Goal: Information Seeking & Learning: Learn about a topic

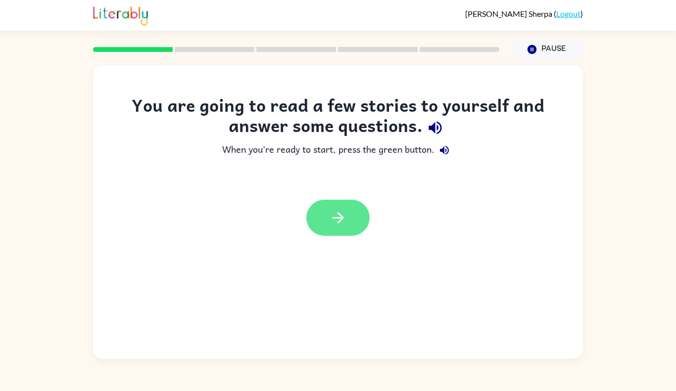
click at [329, 231] on button "button" at bounding box center [337, 218] width 63 height 36
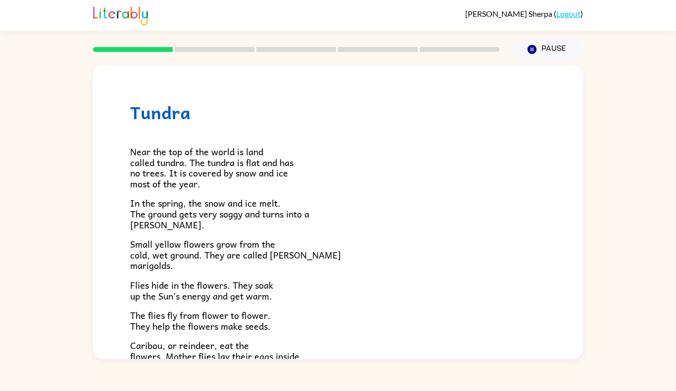
click at [343, 260] on p "Small yellow flowers grow from the cold, wet ground. They are called [PERSON_NA…" at bounding box center [338, 255] width 416 height 32
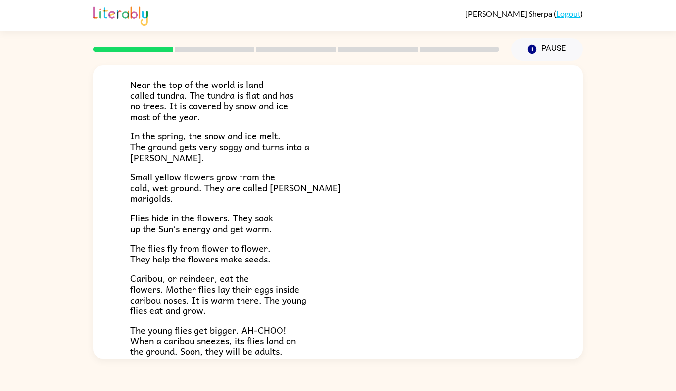
scroll to position [145, 0]
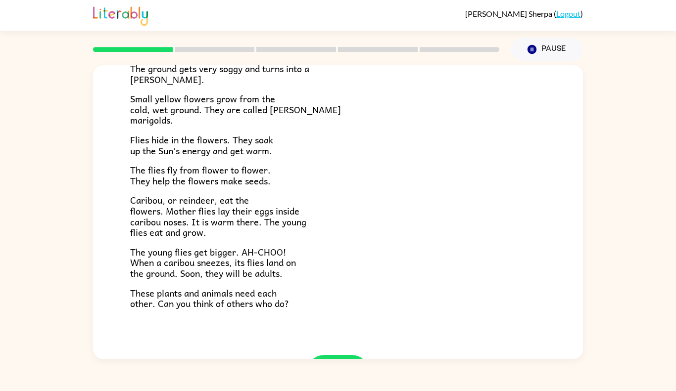
click at [327, 296] on p "These plants and animals need each other. Can you think of others who do?" at bounding box center [338, 298] width 416 height 21
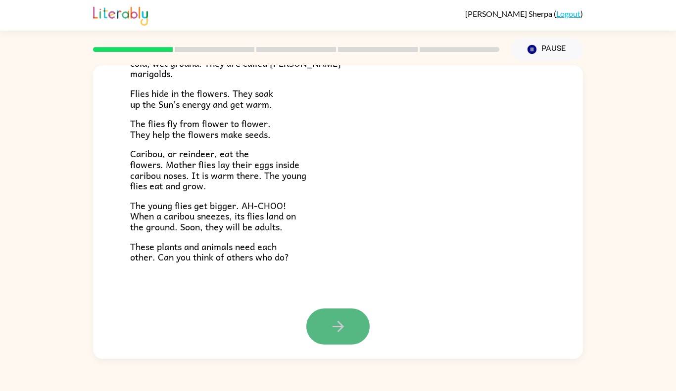
click at [335, 324] on icon "button" at bounding box center [337, 326] width 17 height 17
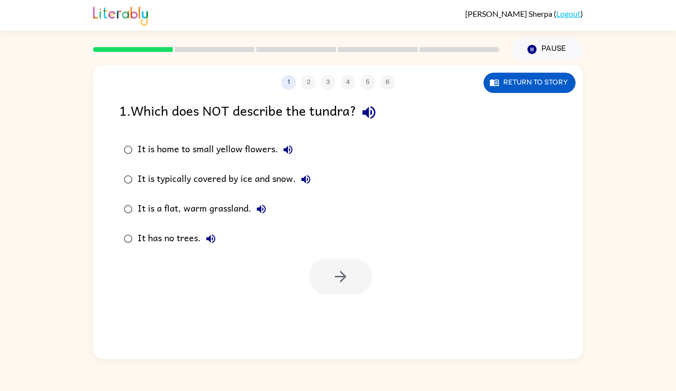
click at [169, 209] on div "It is a flat, warm grassland." at bounding box center [205, 209] width 134 height 20
click at [185, 206] on div "It is a flat, warm grassland." at bounding box center [205, 209] width 134 height 20
click at [522, 68] on div "1 2 3 4 5 6 Return to story" at bounding box center [338, 77] width 490 height 25
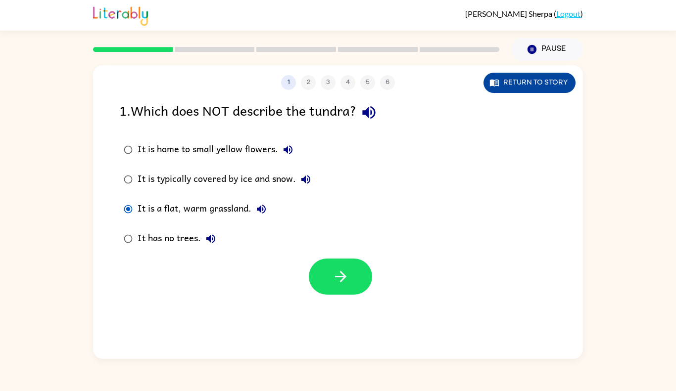
click at [516, 83] on button "Return to story" at bounding box center [529, 83] width 92 height 20
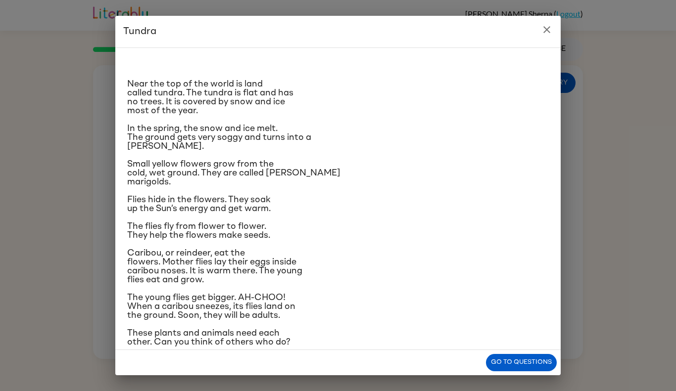
scroll to position [14, 0]
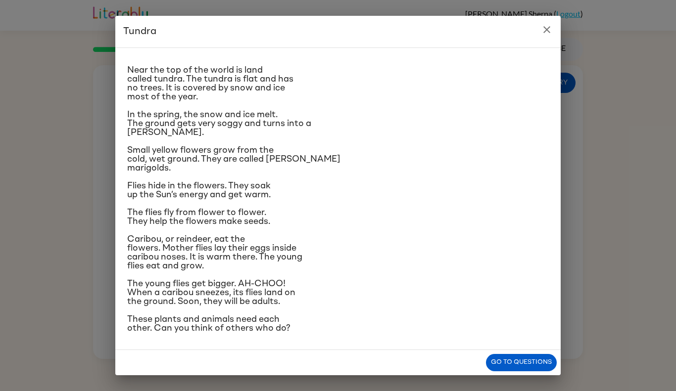
click at [545, 29] on icon "close" at bounding box center [546, 29] width 7 height 7
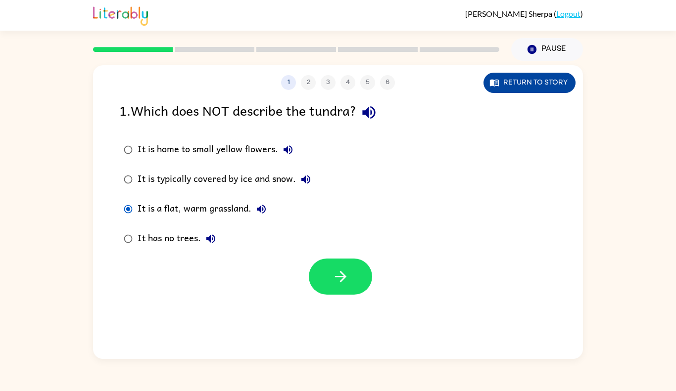
click at [540, 87] on button "Return to story" at bounding box center [529, 83] width 92 height 20
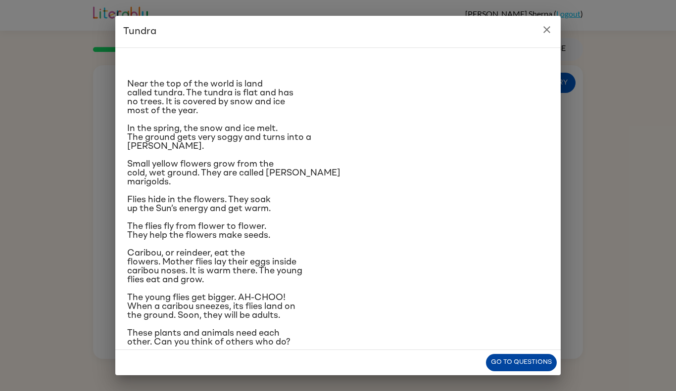
click at [498, 367] on button "Go to questions" at bounding box center [521, 362] width 71 height 17
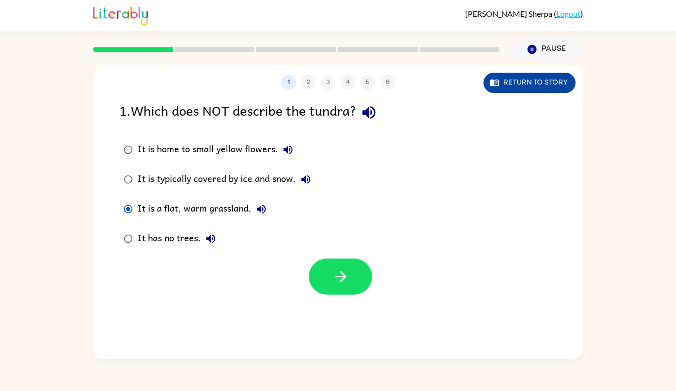
click at [515, 90] on button "Return to story" at bounding box center [529, 83] width 92 height 20
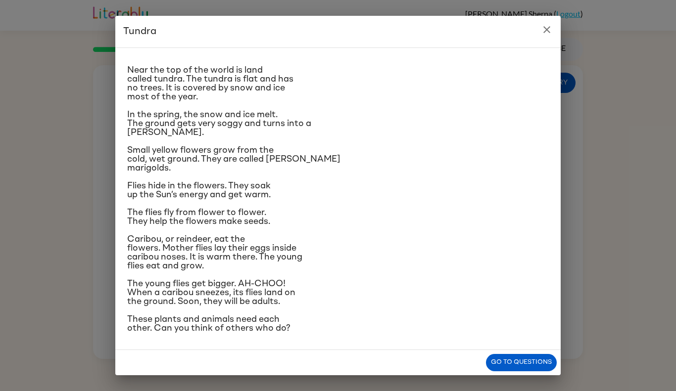
click at [383, 159] on p "Small yellow flowers grow from the cold, wet ground. They are called [PERSON_NA…" at bounding box center [338, 159] width 422 height 27
click at [547, 37] on button "close" at bounding box center [547, 30] width 20 height 20
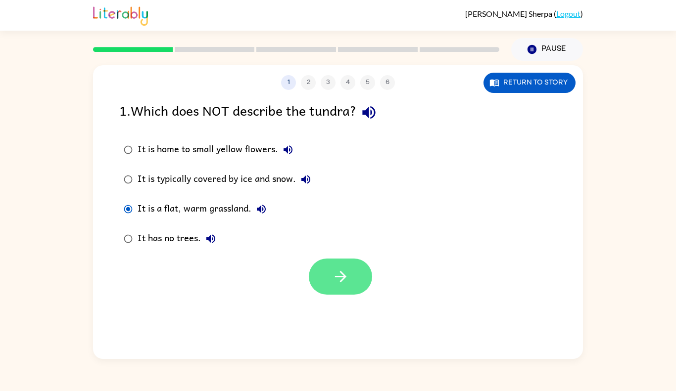
click at [353, 291] on button "button" at bounding box center [340, 277] width 63 height 36
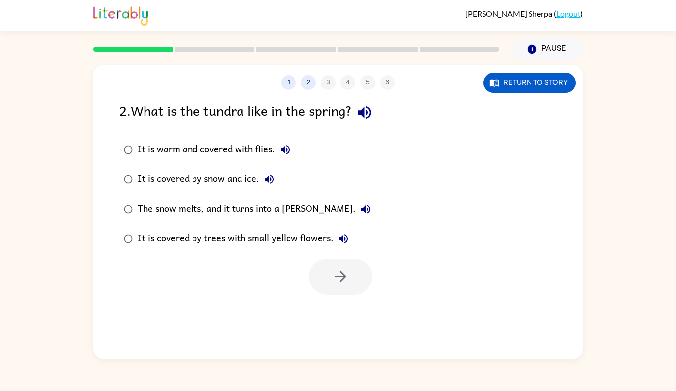
click at [221, 203] on div "The snow melts, and it turns into a [PERSON_NAME]." at bounding box center [257, 209] width 238 height 20
click at [326, 270] on button "button" at bounding box center [340, 277] width 63 height 36
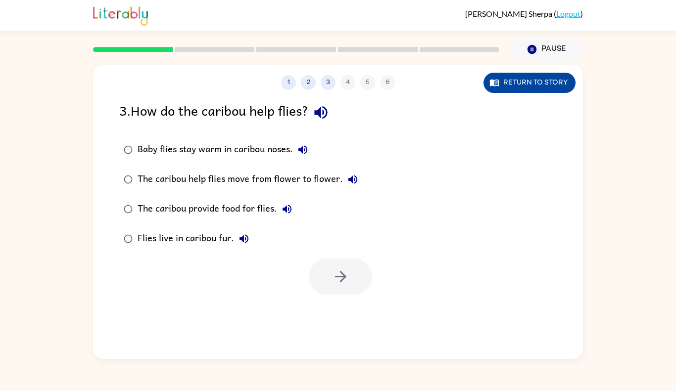
click at [511, 89] on button "Return to story" at bounding box center [529, 83] width 92 height 20
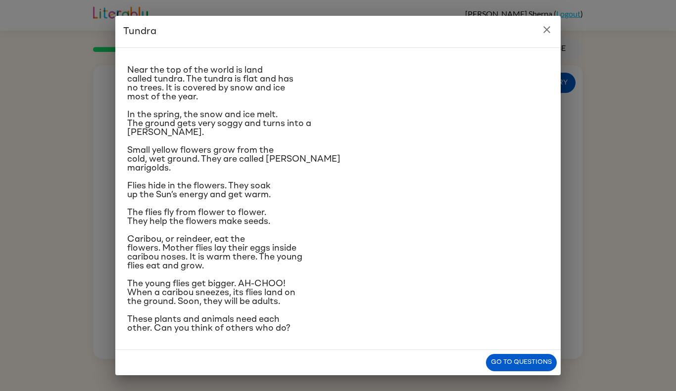
click at [544, 33] on icon "close" at bounding box center [547, 30] width 12 height 12
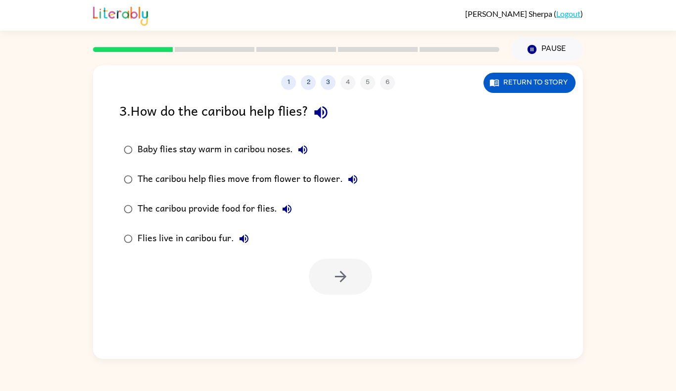
click at [170, 209] on div "The caribou provide food for flies." at bounding box center [217, 209] width 159 height 20
click at [329, 279] on button "button" at bounding box center [340, 277] width 63 height 36
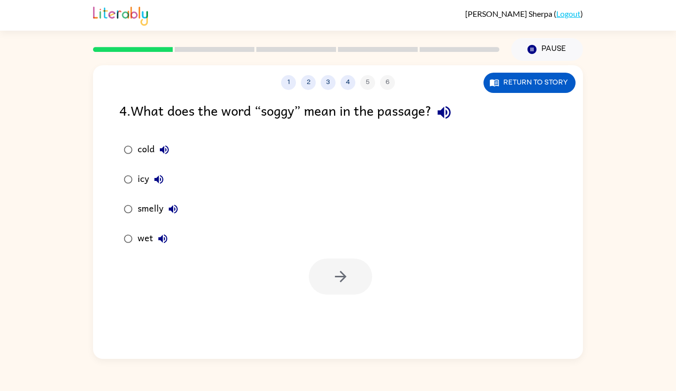
click at [152, 234] on div "wet" at bounding box center [155, 239] width 35 height 20
click at [163, 238] on icon "button" at bounding box center [162, 239] width 9 height 9
click at [167, 240] on icon "button" at bounding box center [163, 239] width 12 height 12
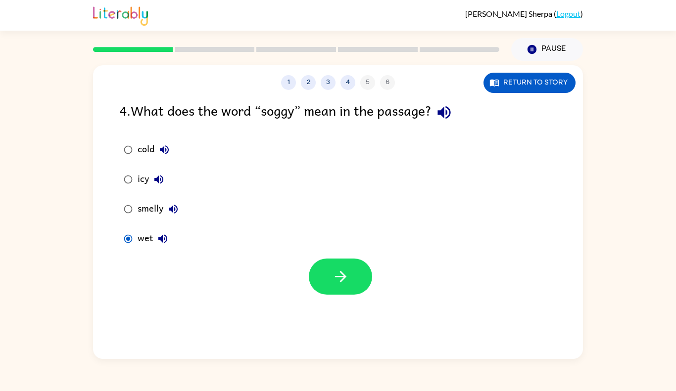
click at [167, 240] on icon "button" at bounding box center [163, 239] width 12 height 12
click at [355, 277] on button "button" at bounding box center [340, 277] width 63 height 36
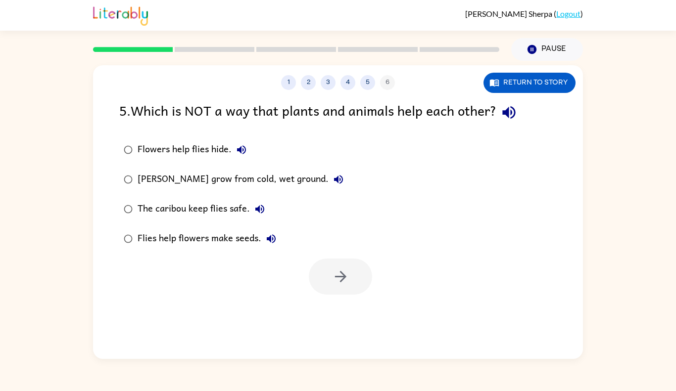
click at [242, 148] on icon "button" at bounding box center [241, 150] width 12 height 12
click at [140, 153] on div "Flowers help flies hide." at bounding box center [195, 150] width 114 height 20
click at [337, 271] on icon "button" at bounding box center [340, 276] width 17 height 17
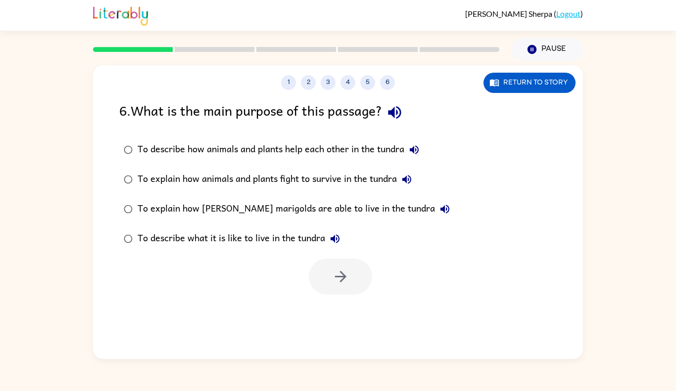
click at [180, 174] on div "To explain how animals and plants fight to survive in the tundra" at bounding box center [277, 180] width 279 height 20
click at [194, 239] on div "To describe what it is like to live in the tundra" at bounding box center [241, 239] width 207 height 20
click at [168, 151] on div "To describe how animals and plants help each other in the tundra" at bounding box center [281, 150] width 286 height 20
click at [335, 277] on icon "button" at bounding box center [339, 276] width 11 height 11
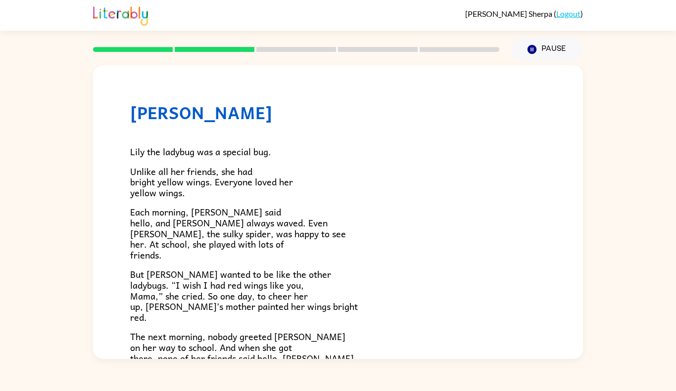
scroll to position [265, 0]
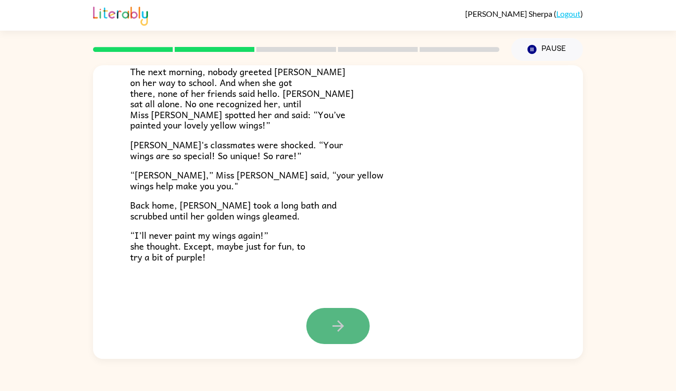
click at [323, 317] on button "button" at bounding box center [337, 326] width 63 height 36
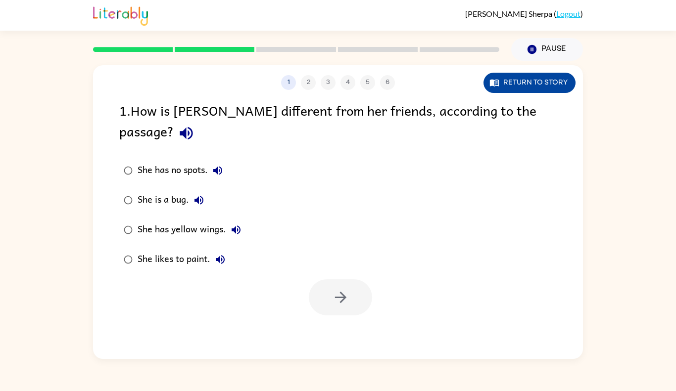
click at [504, 74] on button "Return to story" at bounding box center [529, 83] width 92 height 20
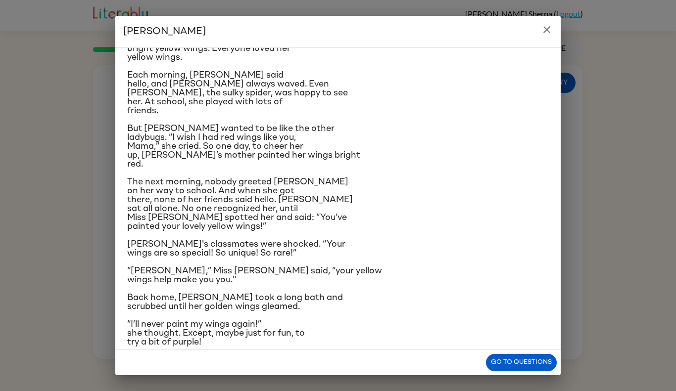
scroll to position [76, 0]
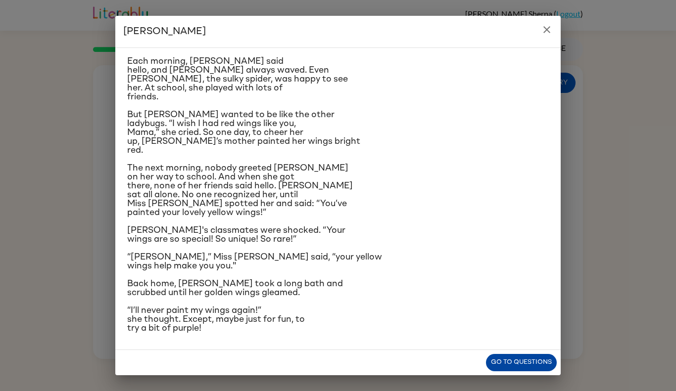
click at [514, 357] on button "Go to questions" at bounding box center [521, 362] width 71 height 17
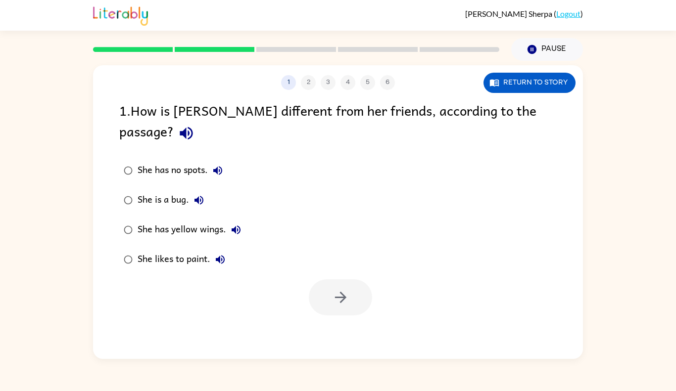
click at [188, 220] on div "She has yellow wings." at bounding box center [192, 230] width 108 height 20
click at [333, 289] on icon "button" at bounding box center [340, 297] width 17 height 17
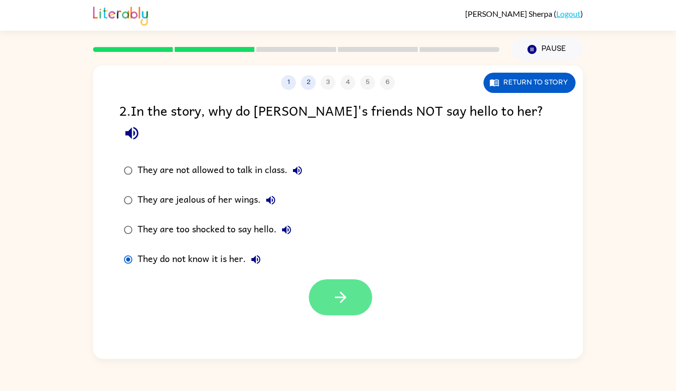
click at [338, 289] on icon "button" at bounding box center [340, 297] width 17 height 17
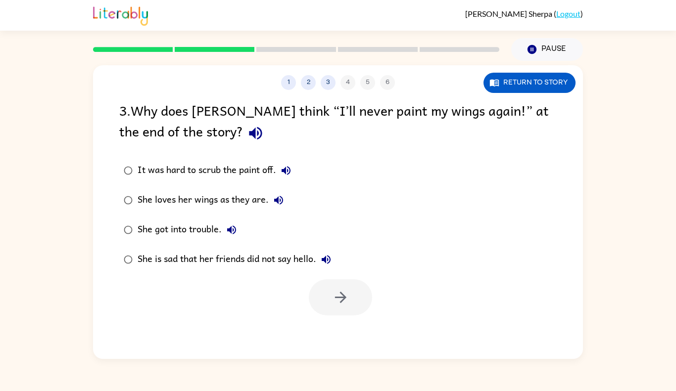
click at [287, 173] on icon "button" at bounding box center [286, 171] width 12 height 12
click at [153, 198] on div "She loves her wings as they are." at bounding box center [213, 200] width 151 height 20
click at [214, 196] on div "She loves her wings as they are." at bounding box center [213, 200] width 151 height 20
click at [140, 167] on div "It was hard to scrub the paint off." at bounding box center [217, 171] width 158 height 20
click at [139, 250] on div "She is sad that her friends did not say hello." at bounding box center [237, 260] width 198 height 20
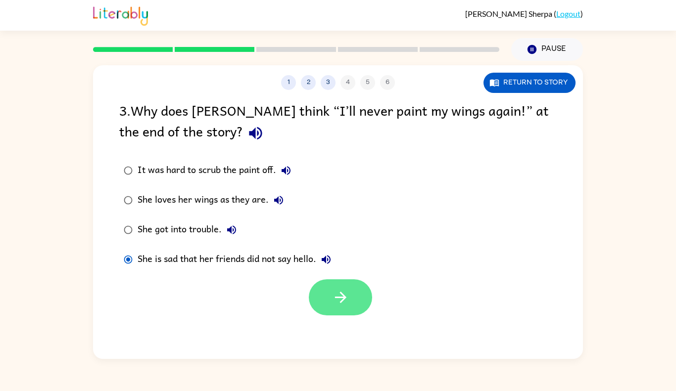
click at [336, 298] on icon "button" at bounding box center [340, 297] width 17 height 17
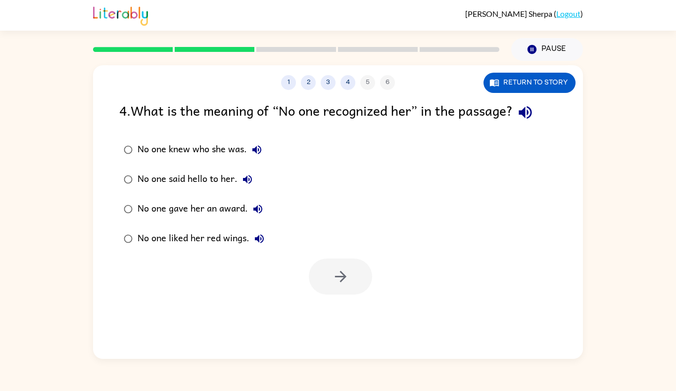
click at [165, 142] on div "No one knew who she was." at bounding box center [202, 150] width 129 height 20
click at [337, 273] on icon "button" at bounding box center [340, 276] width 17 height 17
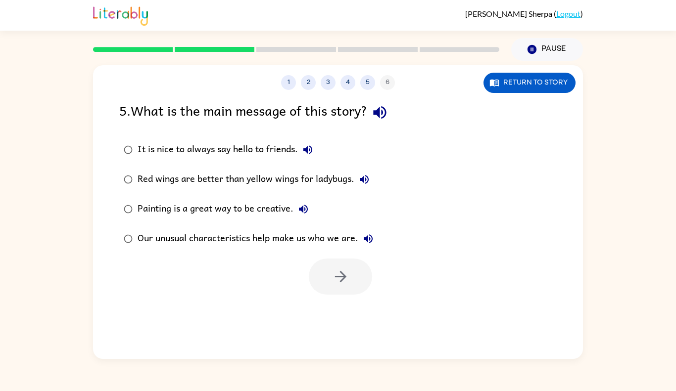
click at [195, 231] on div "Our unusual characteristics help make us who we are." at bounding box center [258, 239] width 240 height 20
click at [330, 275] on button "button" at bounding box center [340, 277] width 63 height 36
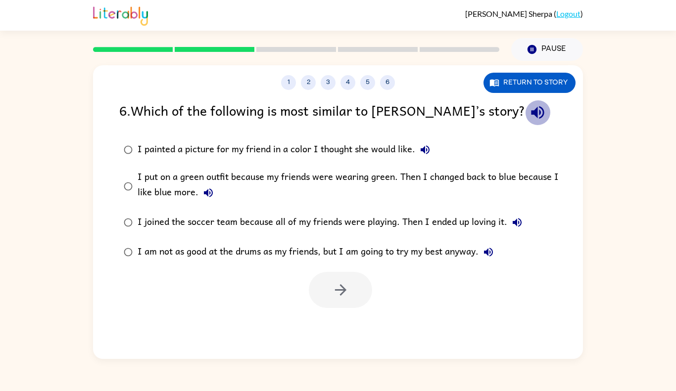
click at [529, 118] on icon "button" at bounding box center [537, 112] width 17 height 17
click at [272, 142] on div "I painted a picture for my friend in a color I thought she would like." at bounding box center [286, 150] width 297 height 20
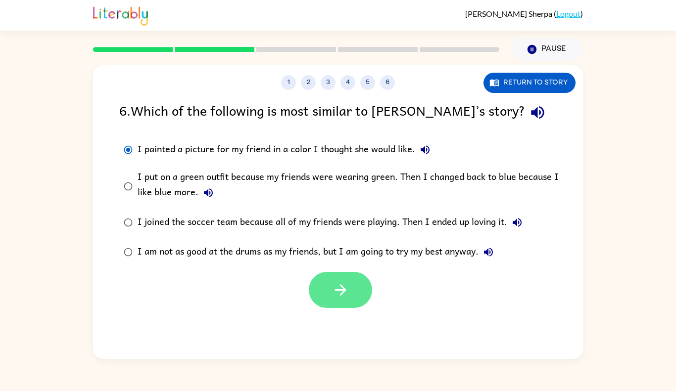
click at [314, 284] on button "button" at bounding box center [340, 290] width 63 height 36
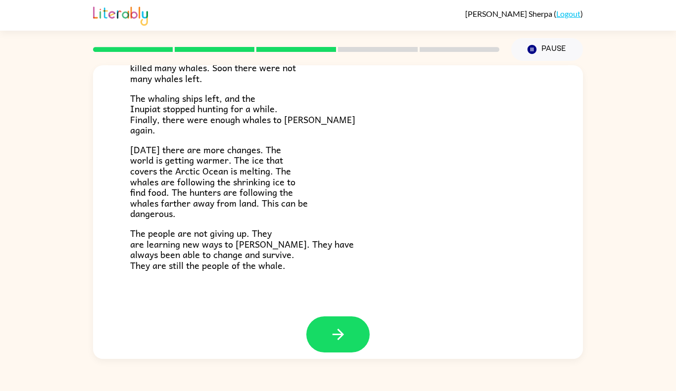
scroll to position [322, 0]
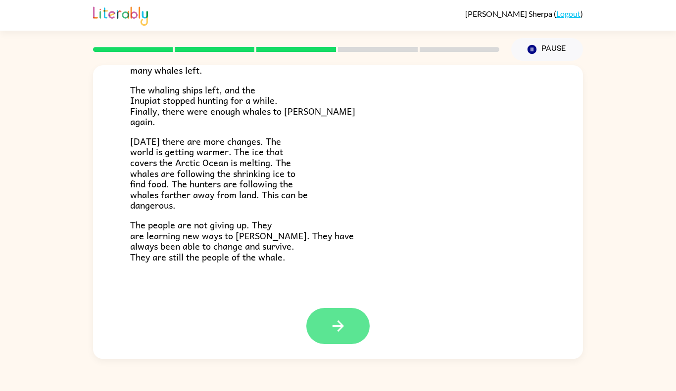
click at [336, 343] on button "button" at bounding box center [337, 326] width 63 height 36
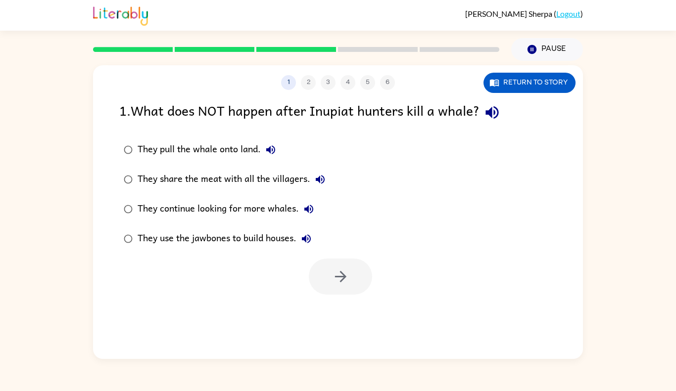
scroll to position [0, 0]
click at [511, 82] on button "Return to story" at bounding box center [529, 83] width 92 height 20
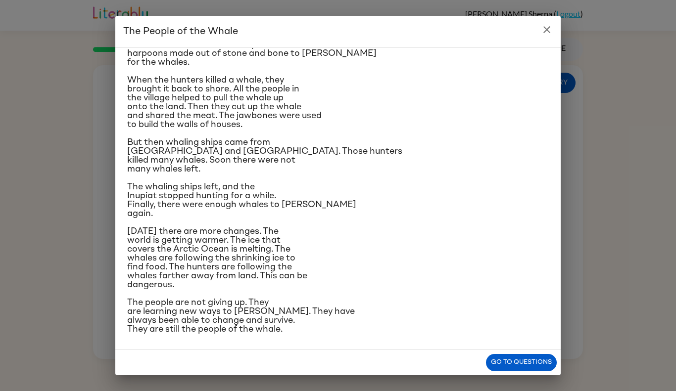
scroll to position [121, 0]
click at [495, 368] on button "Go to questions" at bounding box center [521, 362] width 71 height 17
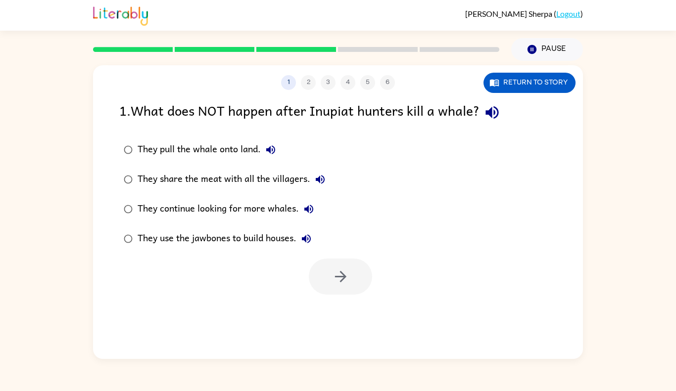
click at [498, 111] on icon "button" at bounding box center [491, 112] width 13 height 13
click at [321, 270] on button "button" at bounding box center [340, 277] width 63 height 36
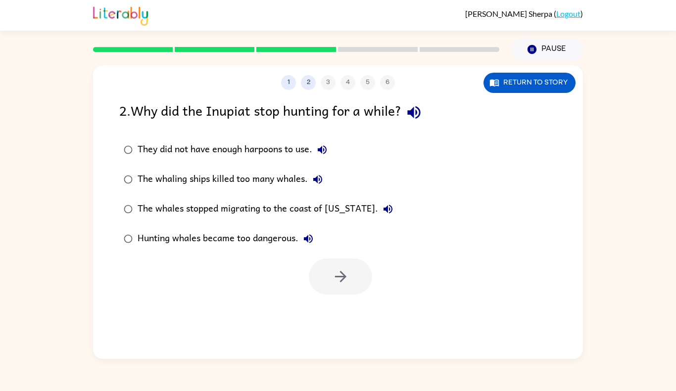
click at [414, 113] on icon "button" at bounding box center [413, 112] width 13 height 13
click at [149, 203] on div "The whales stopped migrating to the coast of [US_STATE]." at bounding box center [268, 209] width 260 height 20
click at [146, 173] on div "The whaling ships killed too many whales." at bounding box center [233, 180] width 190 height 20
click at [232, 214] on div "The whales stopped migrating to the coast of [US_STATE]." at bounding box center [268, 209] width 260 height 20
click at [332, 272] on icon "button" at bounding box center [340, 276] width 17 height 17
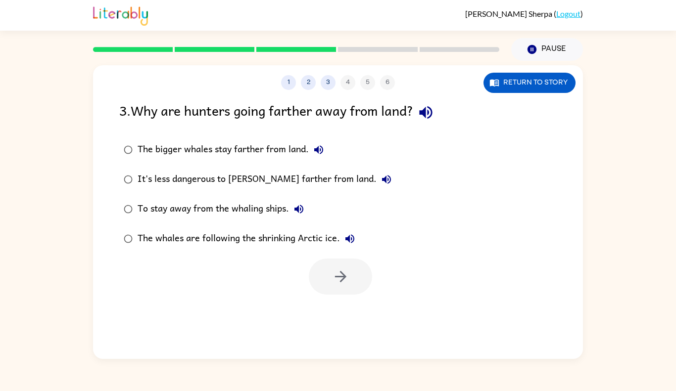
click at [432, 119] on icon "button" at bounding box center [425, 112] width 17 height 17
click at [234, 236] on div "The whales are following the shrinking Arctic ice." at bounding box center [249, 239] width 222 height 20
click at [357, 277] on button "button" at bounding box center [340, 277] width 63 height 36
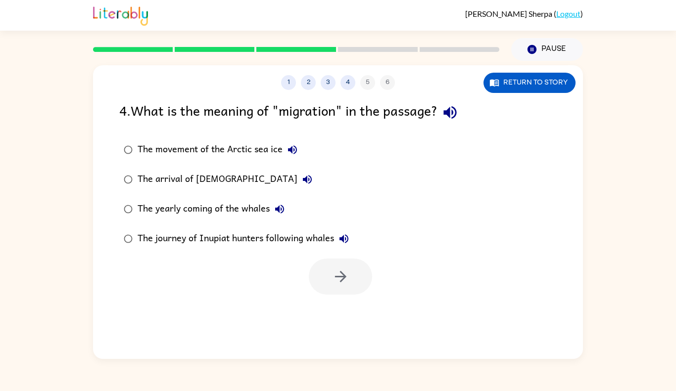
click at [451, 114] on icon "button" at bounding box center [449, 112] width 13 height 13
click at [162, 143] on div "The movement of the Arctic sea ice" at bounding box center [220, 150] width 165 height 20
click at [153, 173] on div "The arrival of [DEMOGRAPHIC_DATA]" at bounding box center [228, 180] width 180 height 20
click at [182, 228] on label "The journey of Inupiat hunters following whales" at bounding box center [236, 239] width 245 height 30
click at [342, 276] on icon "button" at bounding box center [340, 276] width 17 height 17
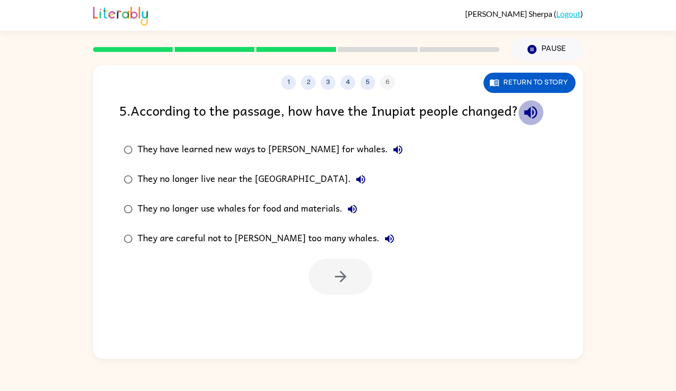
click at [535, 117] on icon "button" at bounding box center [530, 112] width 17 height 17
click at [136, 159] on label "They have learned new ways to [PERSON_NAME] for whales." at bounding box center [263, 150] width 299 height 30
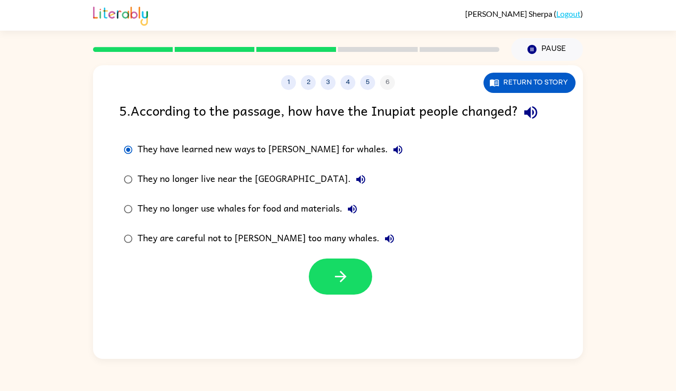
click at [139, 175] on div "They no longer live near the [GEOGRAPHIC_DATA]." at bounding box center [254, 180] width 233 height 20
click at [161, 199] on div "They no longer use whales for food and materials." at bounding box center [250, 209] width 225 height 20
click at [228, 245] on div "They are careful not to [PERSON_NAME] too many whales." at bounding box center [269, 239] width 262 height 20
click at [316, 271] on button "button" at bounding box center [340, 277] width 63 height 36
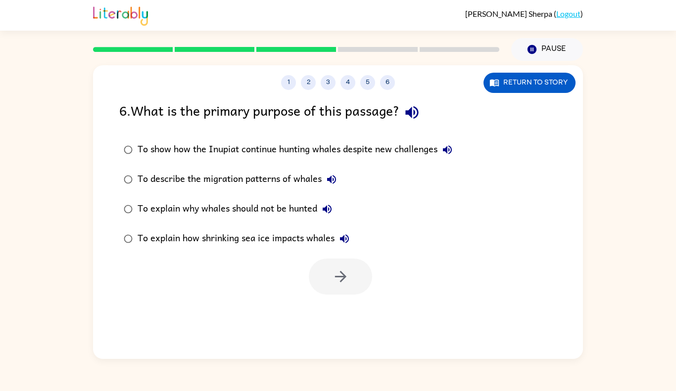
click at [230, 172] on div "To describe the migration patterns of whales" at bounding box center [240, 180] width 204 height 20
click at [212, 205] on div "To explain why whales should not be hunted" at bounding box center [237, 209] width 199 height 20
click at [331, 283] on button "button" at bounding box center [340, 277] width 63 height 36
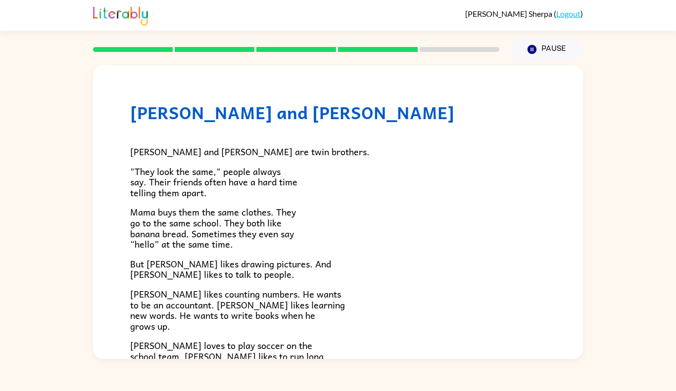
scroll to position [203, 0]
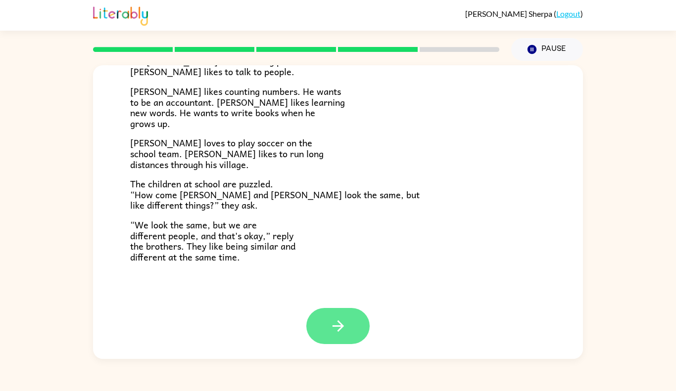
click at [310, 330] on button "button" at bounding box center [337, 326] width 63 height 36
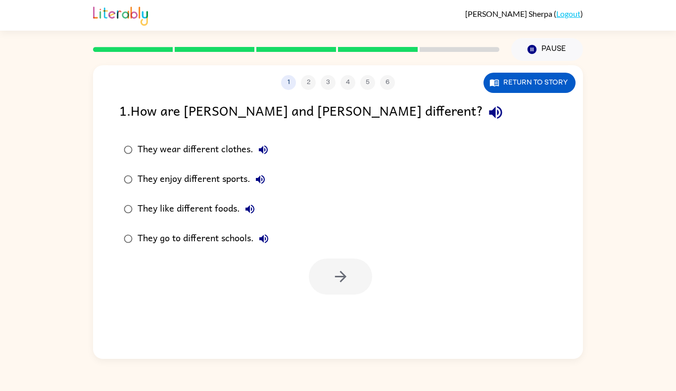
scroll to position [0, 0]
click at [516, 80] on button "Return to story" at bounding box center [529, 83] width 92 height 20
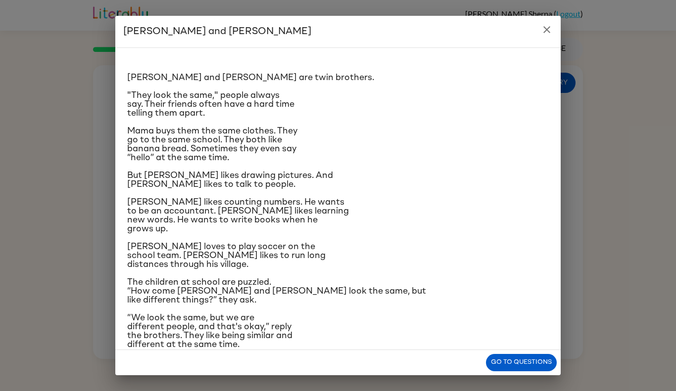
scroll to position [23, 0]
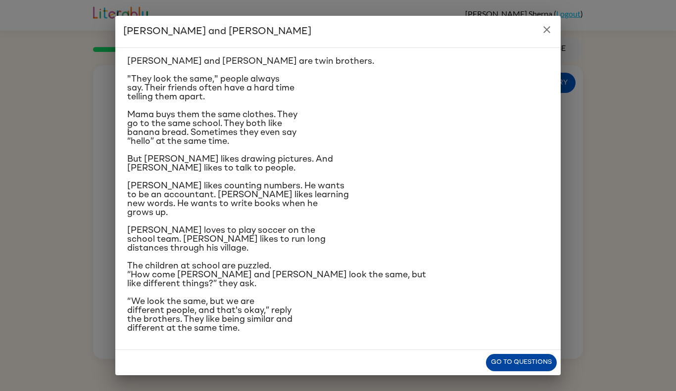
click at [496, 361] on button "Go to questions" at bounding box center [521, 362] width 71 height 17
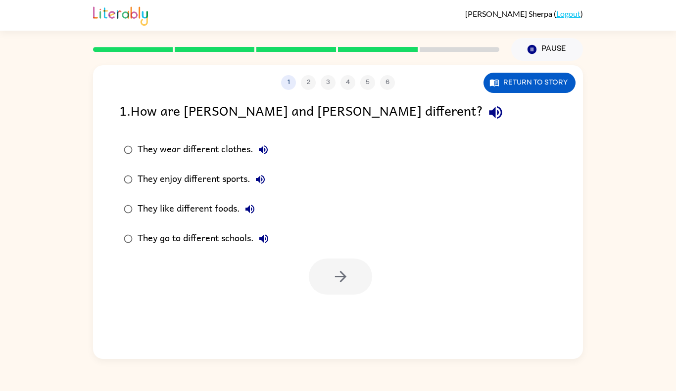
click at [177, 176] on div "They enjoy different sports." at bounding box center [204, 180] width 133 height 20
click at [344, 280] on icon "button" at bounding box center [340, 276] width 17 height 17
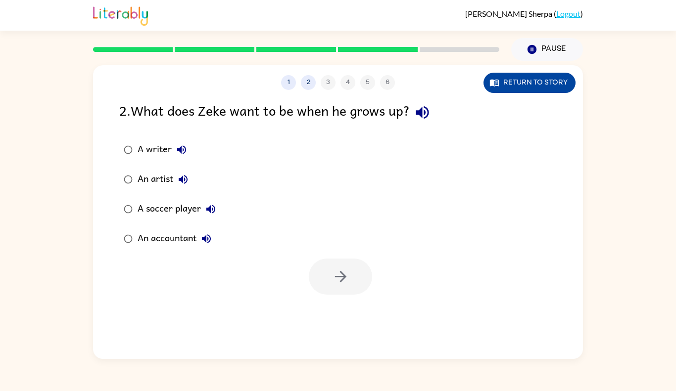
click at [527, 87] on button "Return to story" at bounding box center [529, 83] width 92 height 20
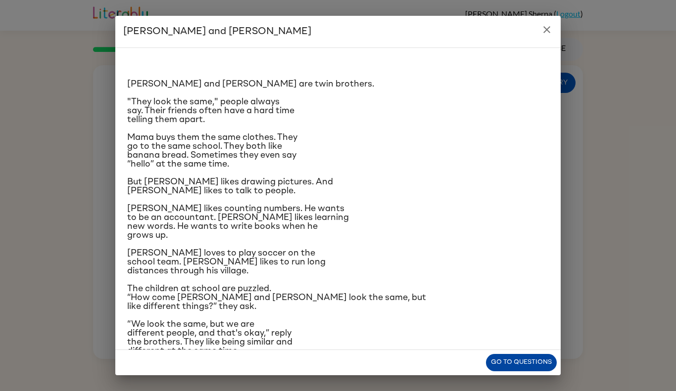
click at [518, 364] on button "Go to questions" at bounding box center [521, 362] width 71 height 17
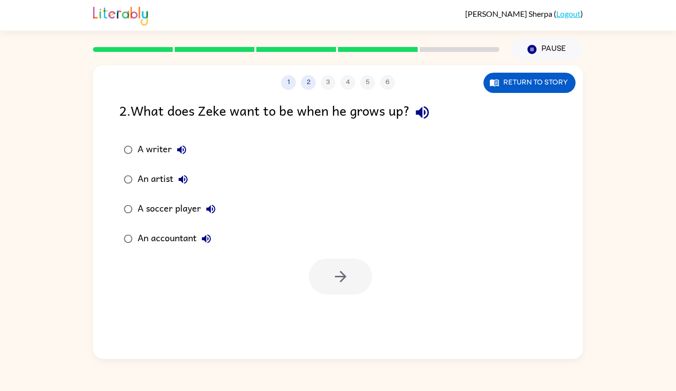
click at [143, 143] on div "A writer" at bounding box center [165, 150] width 54 height 20
click at [335, 272] on icon "button" at bounding box center [340, 276] width 17 height 17
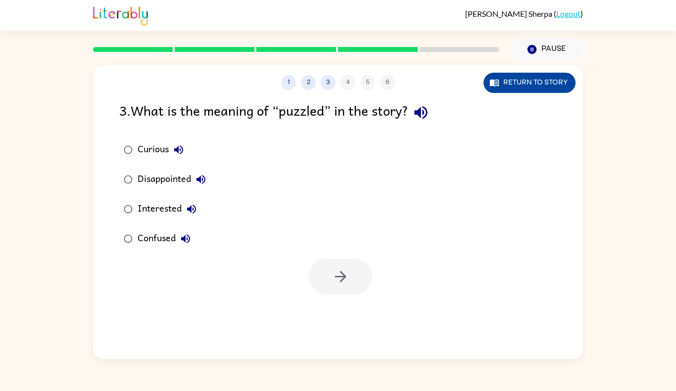
click at [503, 74] on button "Return to story" at bounding box center [529, 83] width 92 height 20
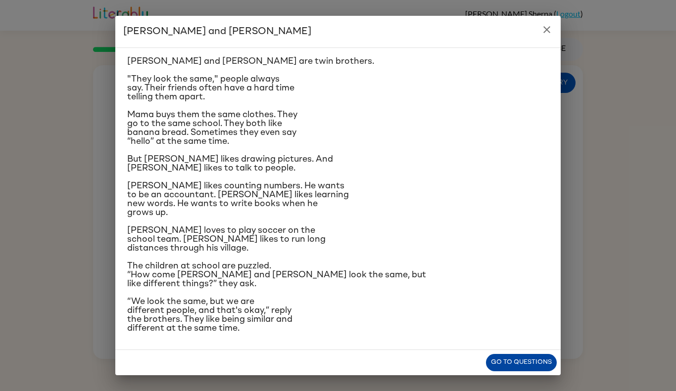
click at [492, 364] on button "Go to questions" at bounding box center [521, 362] width 71 height 17
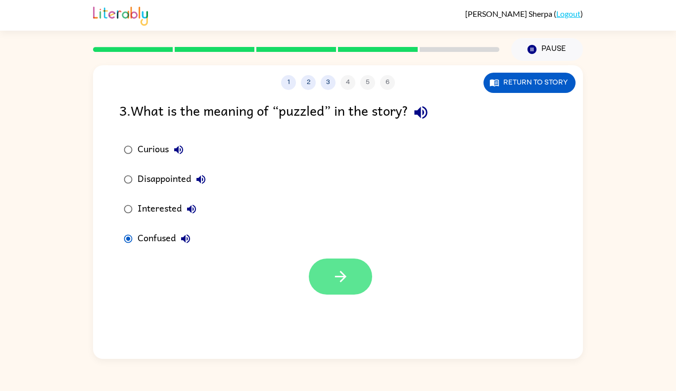
click at [339, 277] on icon "button" at bounding box center [339, 276] width 11 height 11
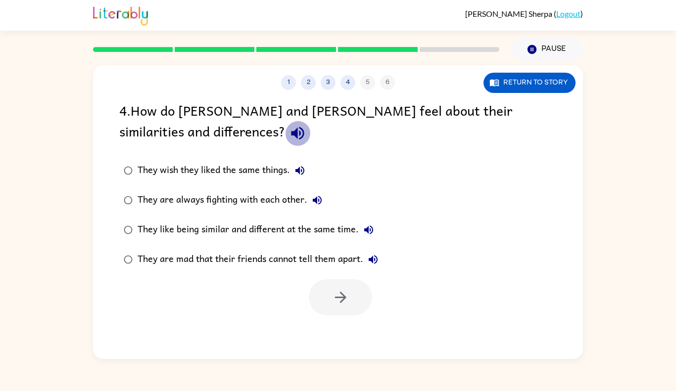
click at [289, 135] on icon "button" at bounding box center [297, 133] width 17 height 17
click at [149, 233] on div "They like being similar and different at the same time." at bounding box center [258, 230] width 241 height 20
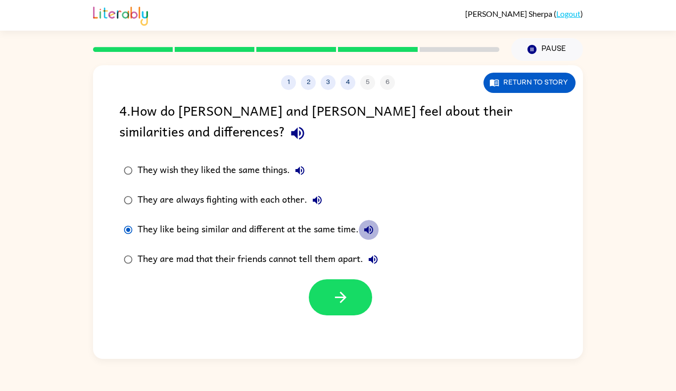
click at [374, 226] on icon "button" at bounding box center [369, 230] width 12 height 12
click at [328, 286] on button "button" at bounding box center [340, 298] width 63 height 36
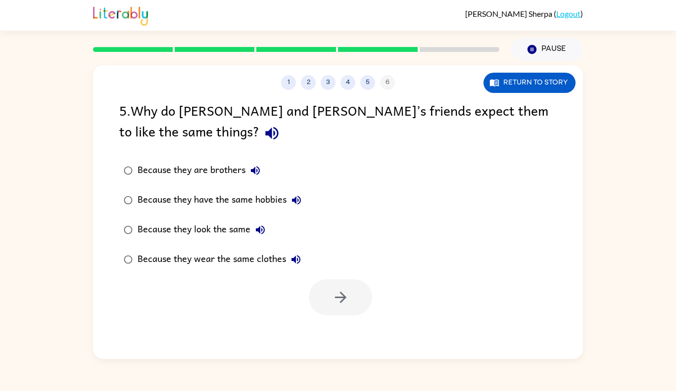
click at [263, 140] on icon "button" at bounding box center [271, 133] width 17 height 17
click at [163, 173] on div "Because they are brothers" at bounding box center [202, 171] width 128 height 20
click at [332, 287] on button "button" at bounding box center [340, 298] width 63 height 36
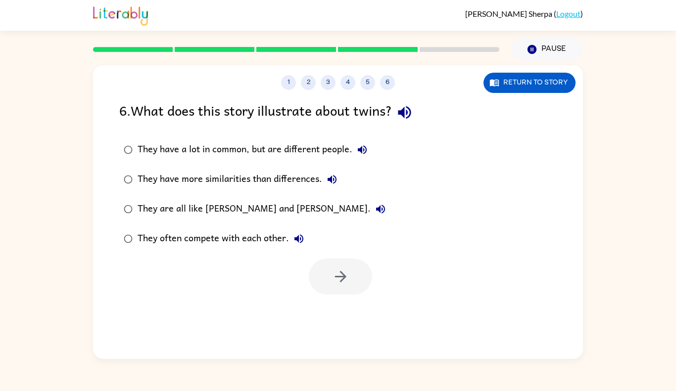
click at [409, 115] on icon "button" at bounding box center [404, 112] width 17 height 17
click at [228, 142] on div "They have a lot in common, but are different people." at bounding box center [255, 150] width 235 height 20
click at [335, 269] on icon "button" at bounding box center [340, 276] width 17 height 17
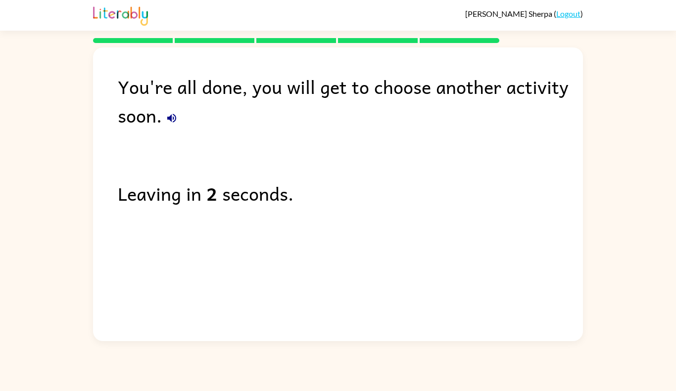
click at [171, 119] on icon "button" at bounding box center [171, 118] width 9 height 9
